Goal: Information Seeking & Learning: Learn about a topic

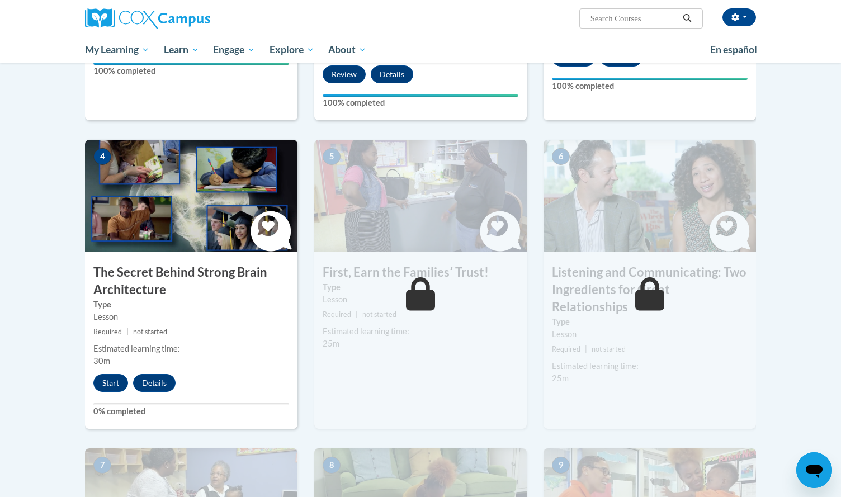
scroll to position [505, 0]
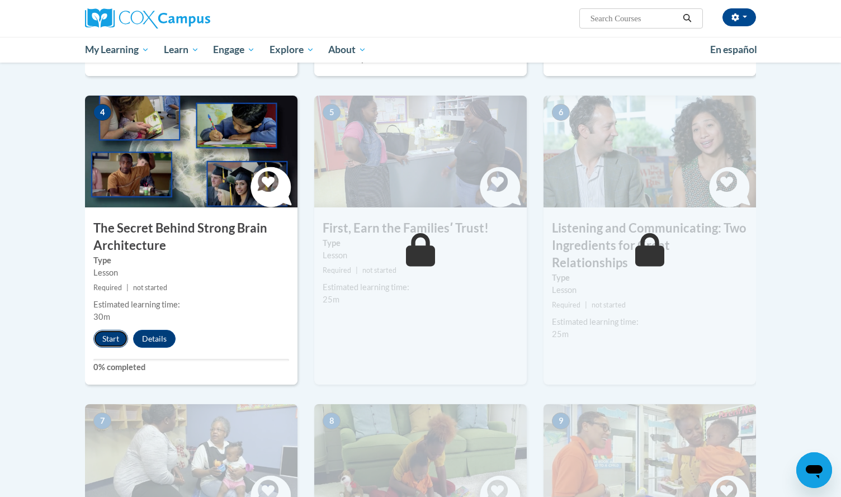
click at [108, 342] on button "Start" at bounding box center [110, 339] width 35 height 18
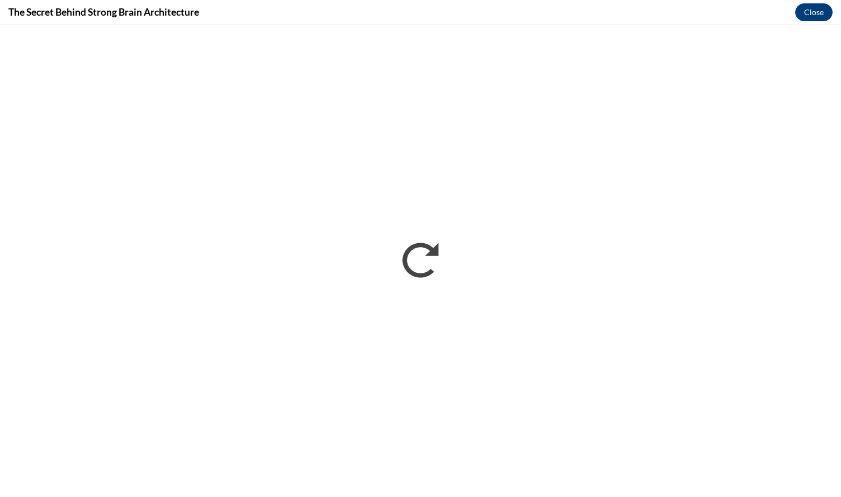
scroll to position [0, 0]
click at [827, 21] on div "The Secret Behind Strong Brain Architecture Close" at bounding box center [420, 12] width 841 height 25
click at [814, 13] on button "Close" at bounding box center [813, 12] width 37 height 18
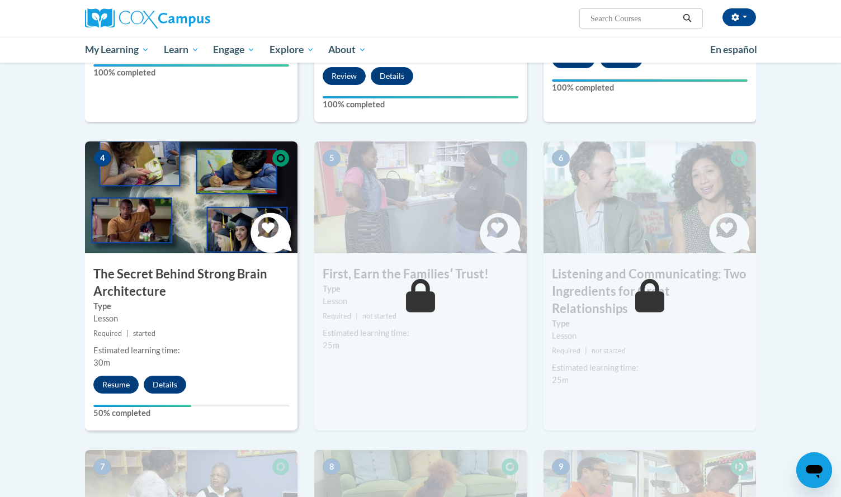
scroll to position [447, 0]
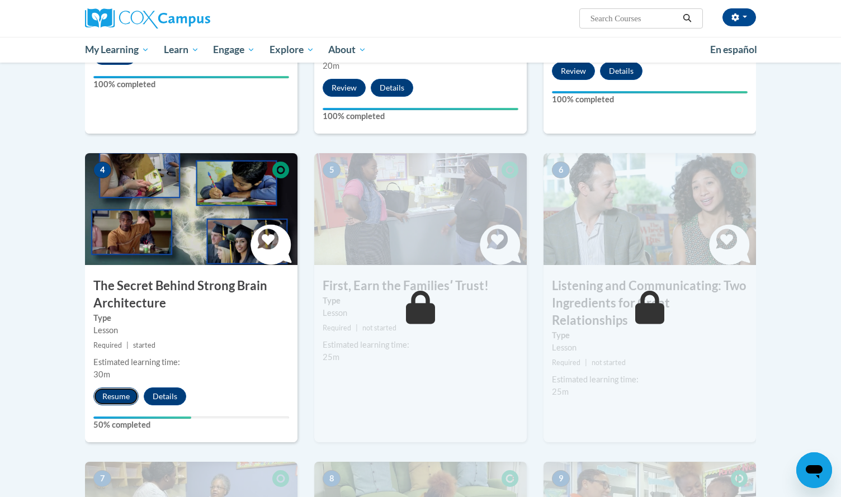
click at [126, 396] on button "Resume" at bounding box center [115, 396] width 45 height 18
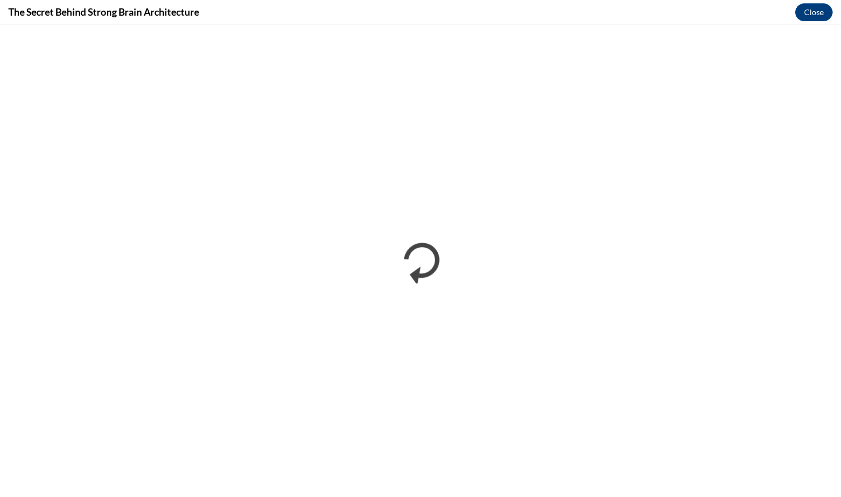
scroll to position [0, 0]
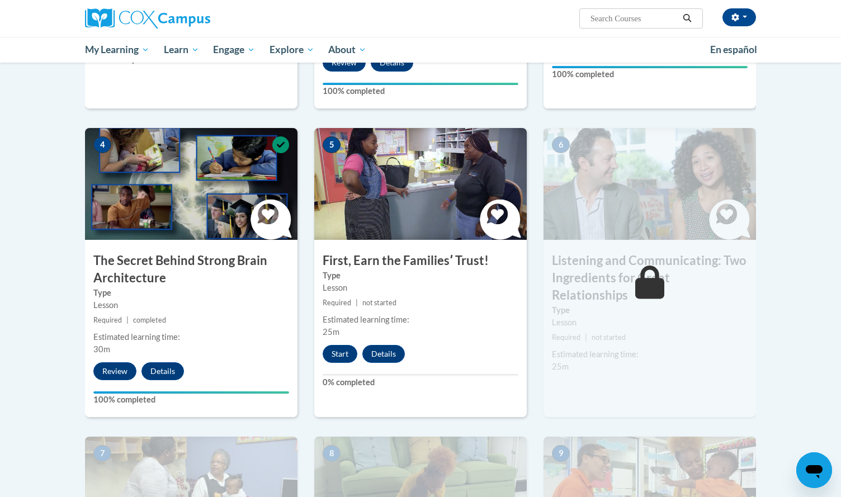
scroll to position [466, 0]
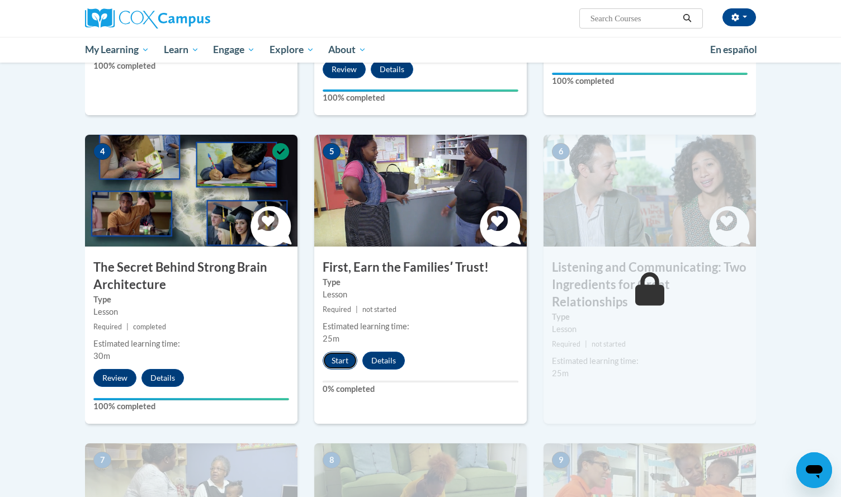
click at [345, 361] on button "Start" at bounding box center [340, 361] width 35 height 18
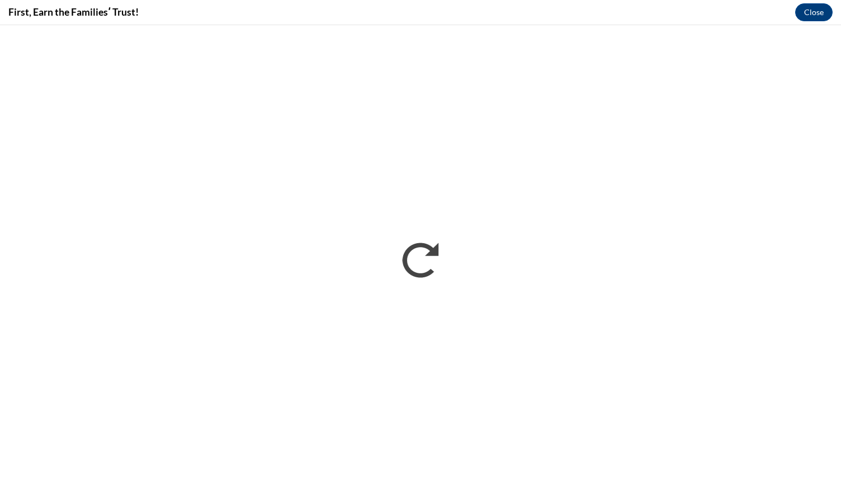
scroll to position [0, 0]
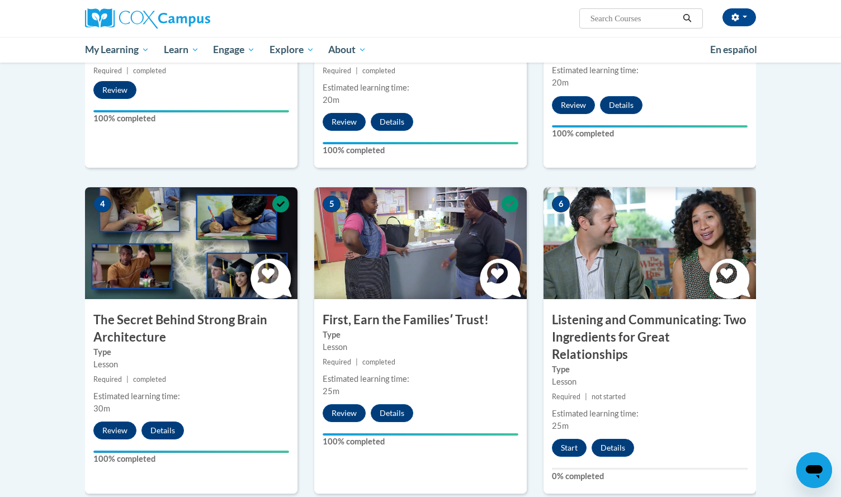
scroll to position [414, 0]
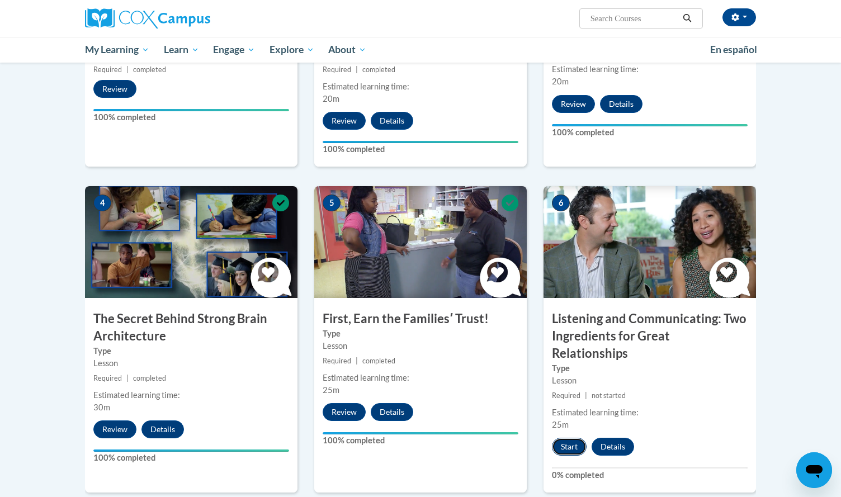
click at [564, 438] on button "Start" at bounding box center [569, 447] width 35 height 18
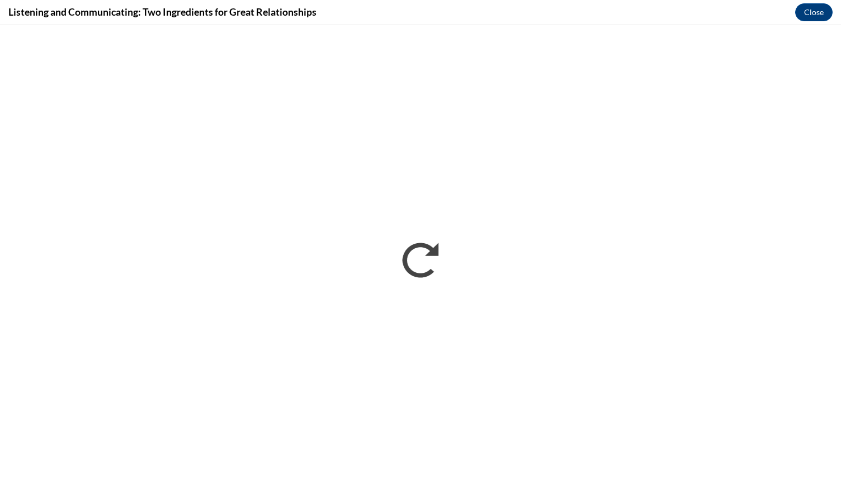
scroll to position [0, 0]
